Goal: Task Accomplishment & Management: Complete application form

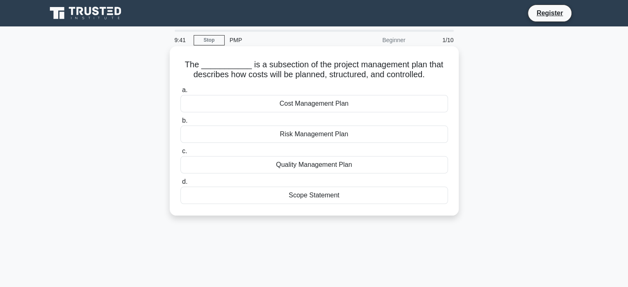
click at [370, 100] on div "Cost Management Plan" at bounding box center [314, 103] width 268 height 17
click at [180, 93] on input "a. Cost Management Plan" at bounding box center [180, 90] width 0 height 5
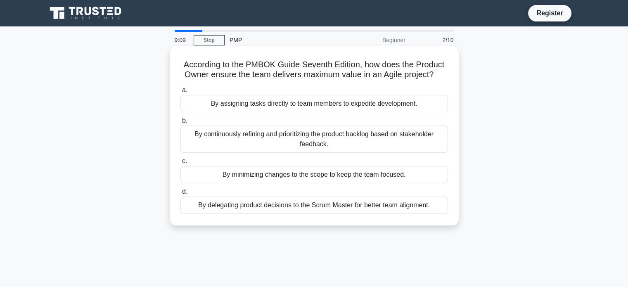
click at [274, 139] on div "By continuously refining and prioritizing the product backlog based on stakehol…" at bounding box center [314, 139] width 268 height 27
click at [180, 123] on input "b. By continuously refining and prioritizing the product backlog based on stake…" at bounding box center [180, 120] width 0 height 5
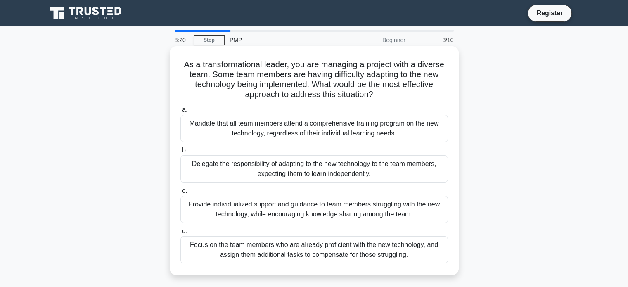
click at [351, 211] on div "Provide individualized support and guidance to team members struggling with the…" at bounding box center [314, 209] width 268 height 27
click at [180, 194] on input "c. Provide individualized support and guidance to team members struggling with …" at bounding box center [180, 190] width 0 height 5
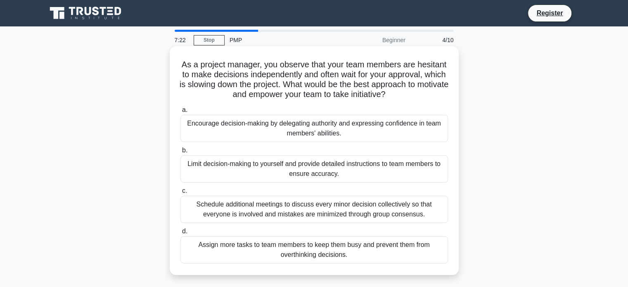
click at [358, 128] on div "Encourage decision-making by delegating authority and expressing confidence in …" at bounding box center [314, 128] width 268 height 27
click at [180, 113] on input "a. Encourage decision-making by delegating authority and expressing confidence …" at bounding box center [180, 109] width 0 height 5
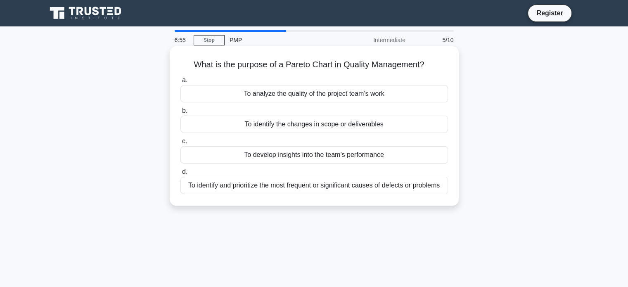
click at [384, 150] on div "To develop insights into the team’s performance" at bounding box center [314, 154] width 268 height 17
click at [180, 144] on input "c. To develop insights into the team’s performance" at bounding box center [180, 141] width 0 height 5
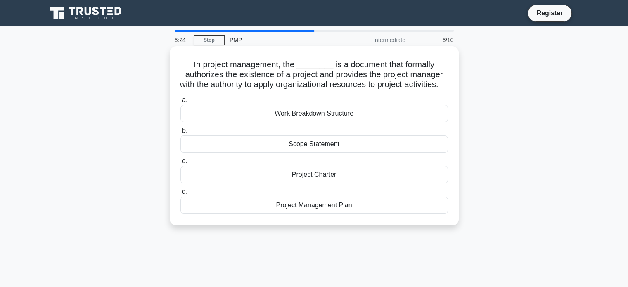
click at [407, 183] on div "Project Charter" at bounding box center [314, 174] width 268 height 17
click at [180, 164] on input "c. Project Charter" at bounding box center [180, 161] width 0 height 5
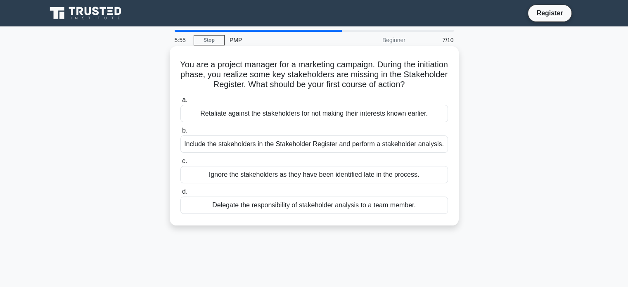
click at [400, 145] on div "Include the stakeholders in the Stakeholder Register and perform a stakeholder …" at bounding box center [314, 143] width 268 height 17
click at [180, 133] on input "b. Include the stakeholders in the Stakeholder Register and perform a stakehold…" at bounding box center [180, 130] width 0 height 5
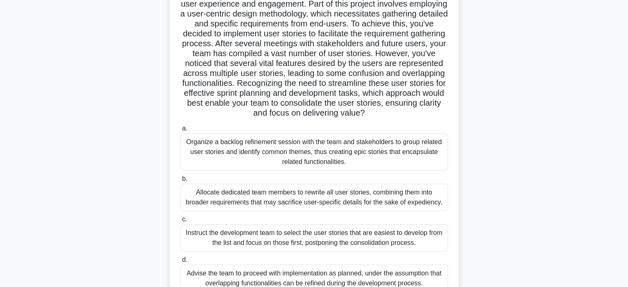
scroll to position [159, 0]
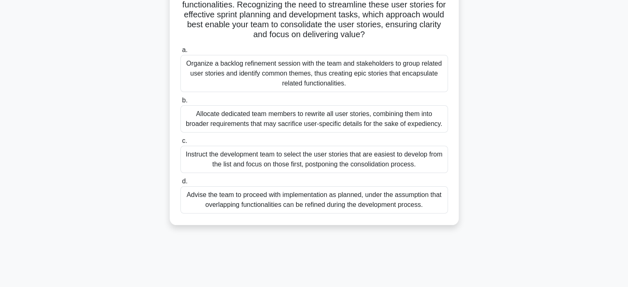
click at [401, 89] on div "Organize a backlog refinement session with the team and stakeholders to group r…" at bounding box center [314, 73] width 268 height 37
click at [180, 53] on input "a. Organize a backlog refinement session with the team and stakeholders to grou…" at bounding box center [180, 49] width 0 height 5
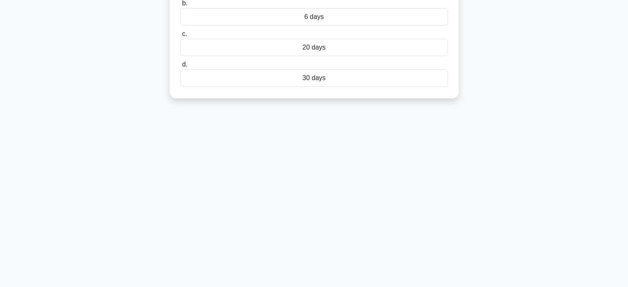
scroll to position [0, 0]
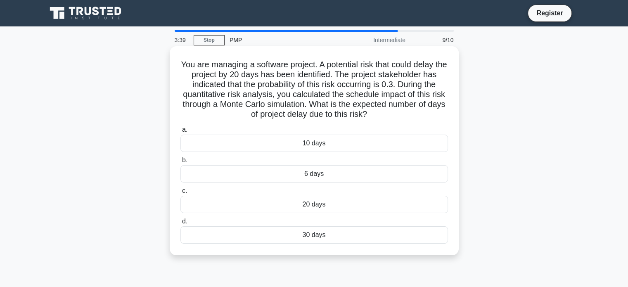
click at [366, 173] on div "6 days" at bounding box center [314, 173] width 268 height 17
click at [180, 163] on input "b. 6 days" at bounding box center [180, 160] width 0 height 5
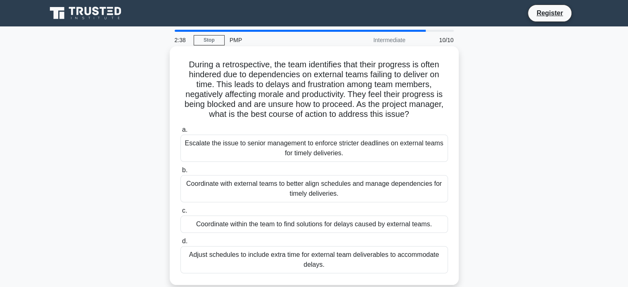
click at [294, 191] on div "Coordinate with external teams to better align schedules and manage dependencie…" at bounding box center [314, 188] width 268 height 27
click at [180, 173] on input "b. Coordinate with external teams to better align schedules and manage dependen…" at bounding box center [180, 170] width 0 height 5
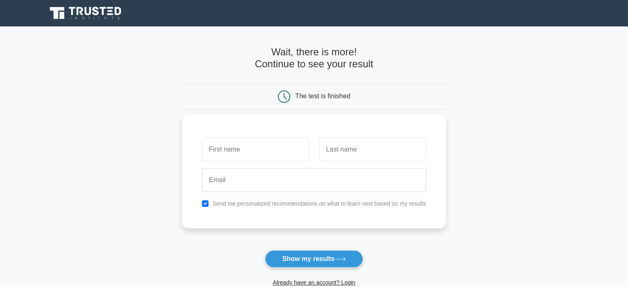
scroll to position [83, 0]
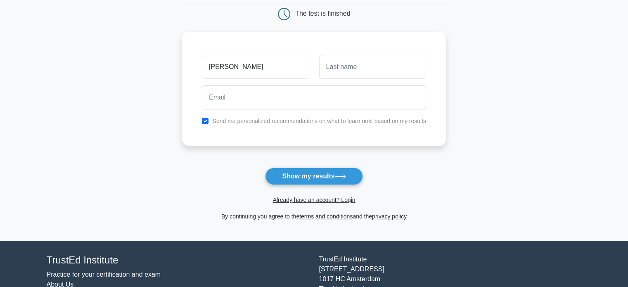
type input "[PERSON_NAME]"
click at [352, 64] on input "text" at bounding box center [372, 67] width 107 height 24
type input "[PERSON_NAME]"
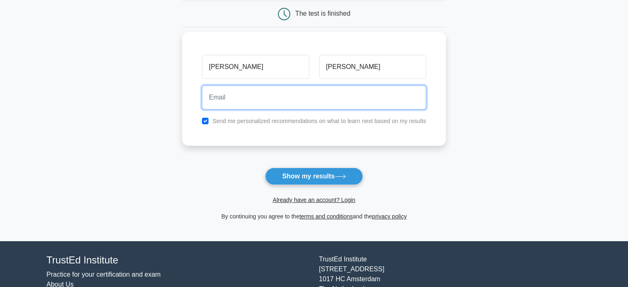
click at [320, 97] on input "email" at bounding box center [314, 97] width 224 height 24
type input "[EMAIL_ADDRESS][DOMAIN_NAME]"
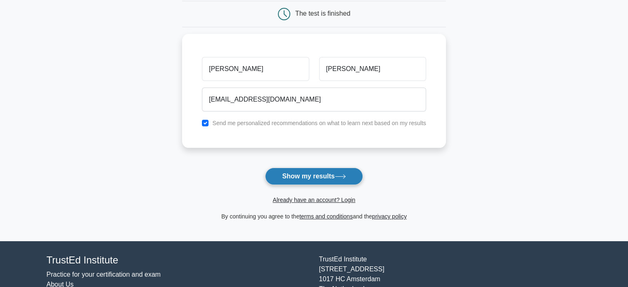
click at [320, 175] on button "Show my results" at bounding box center [313, 176] width 97 height 17
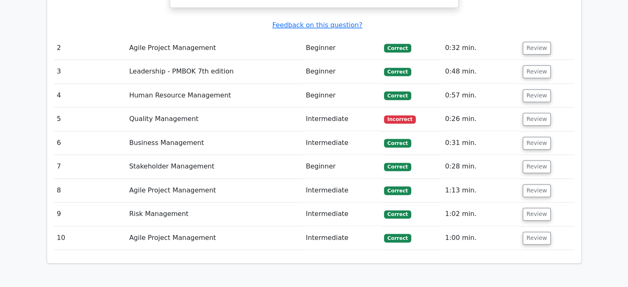
scroll to position [1061, 0]
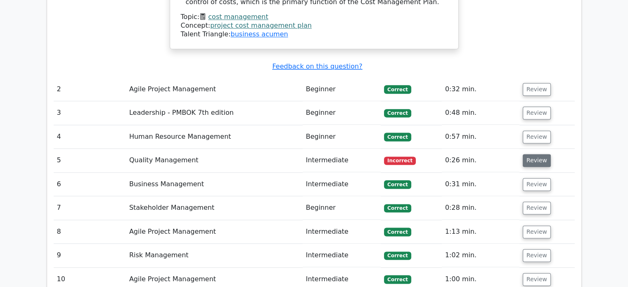
click at [537, 154] on button "Review" at bounding box center [537, 160] width 28 height 13
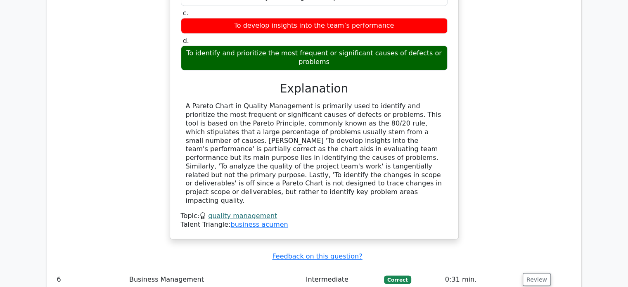
scroll to position [1474, 0]
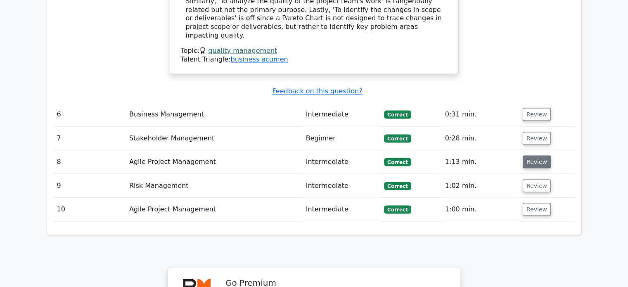
click at [529, 155] on button "Review" at bounding box center [537, 161] width 28 height 13
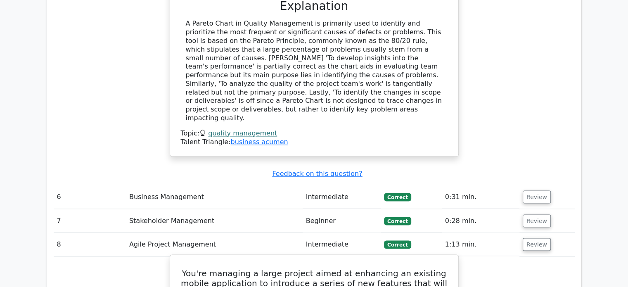
scroll to position [1350, 0]
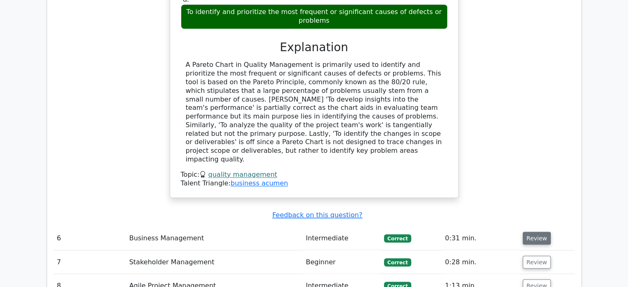
click at [534, 232] on button "Review" at bounding box center [537, 238] width 28 height 13
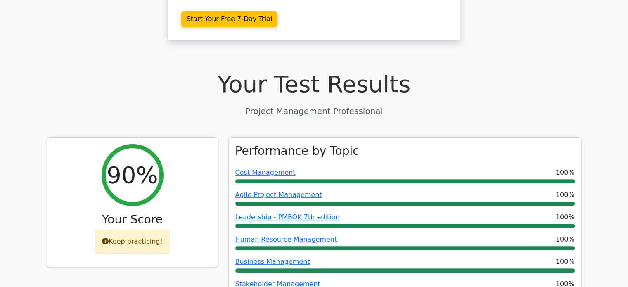
scroll to position [0, 0]
